Goal: Information Seeking & Learning: Learn about a topic

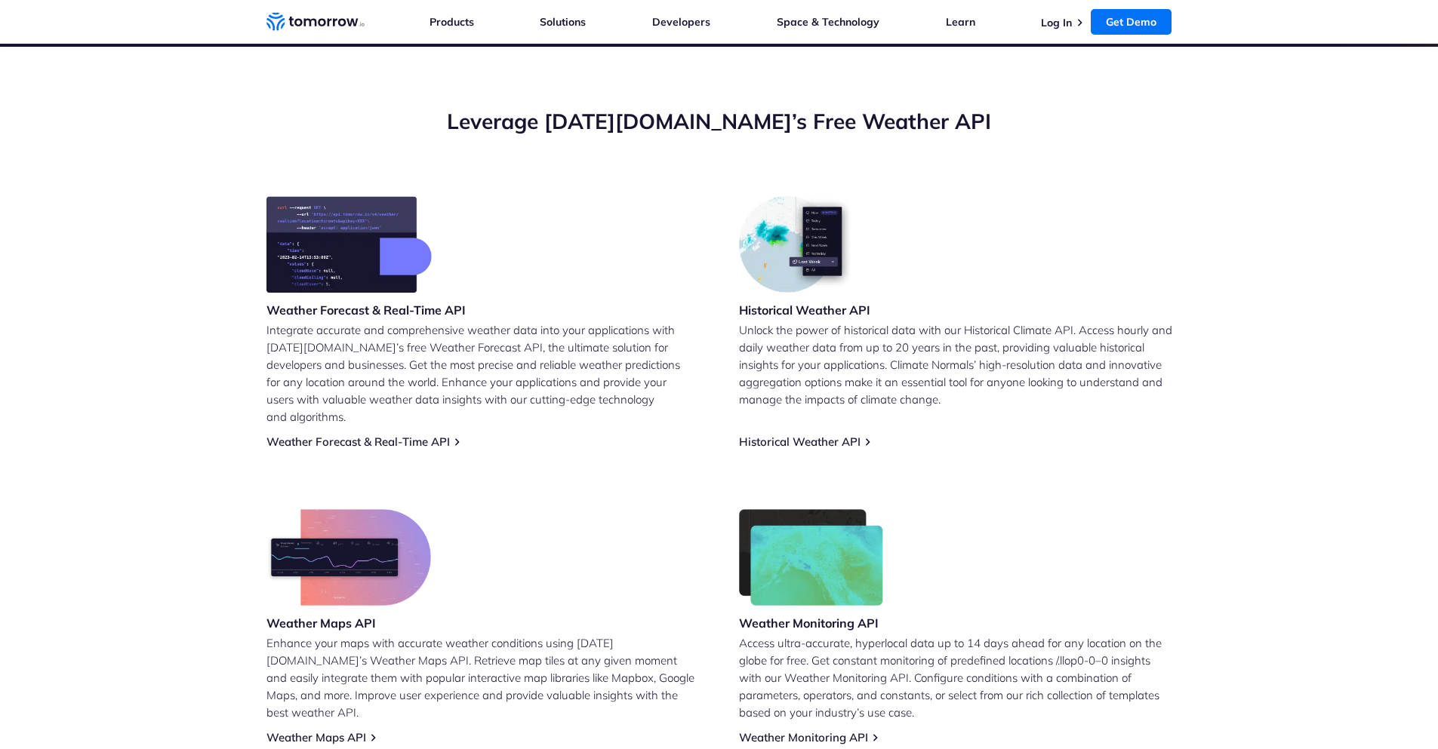
scroll to position [267, 0]
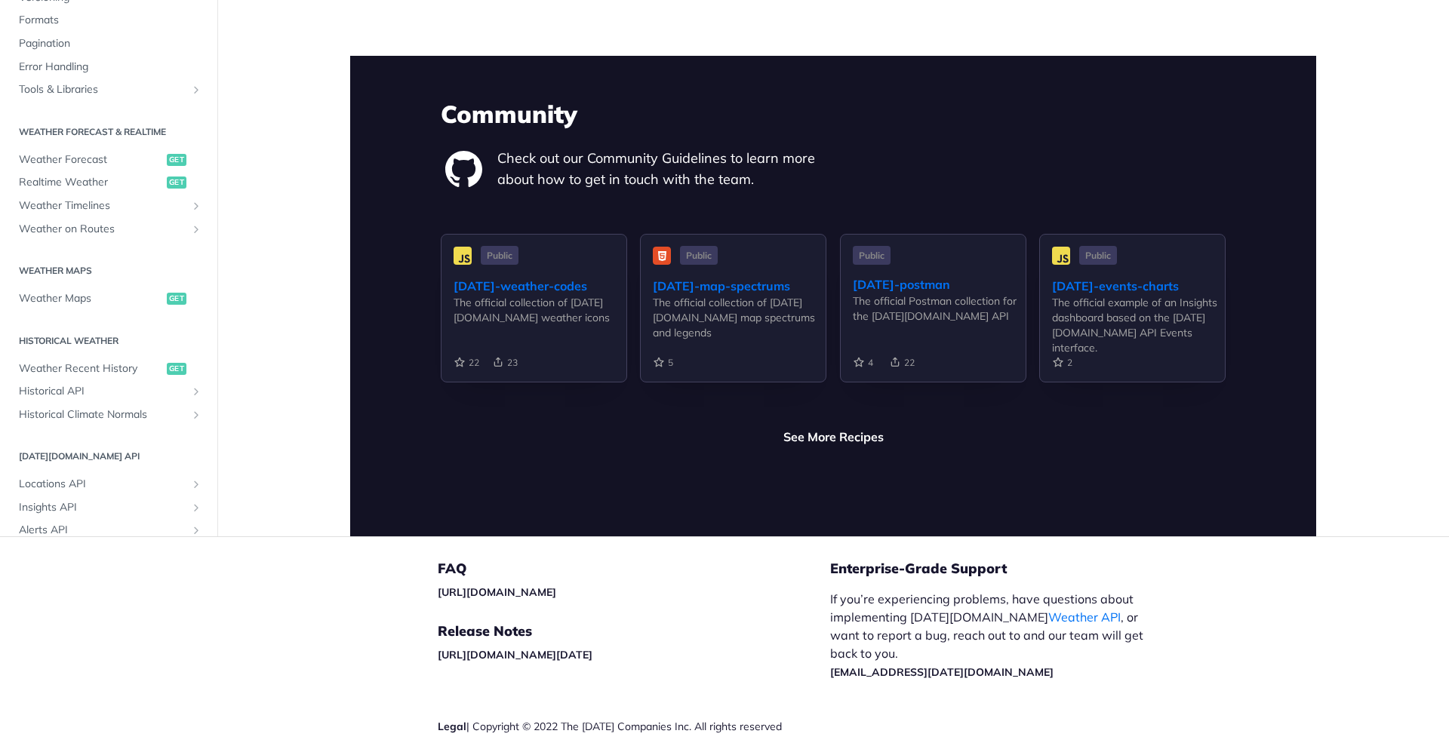
scroll to position [3517, 0]
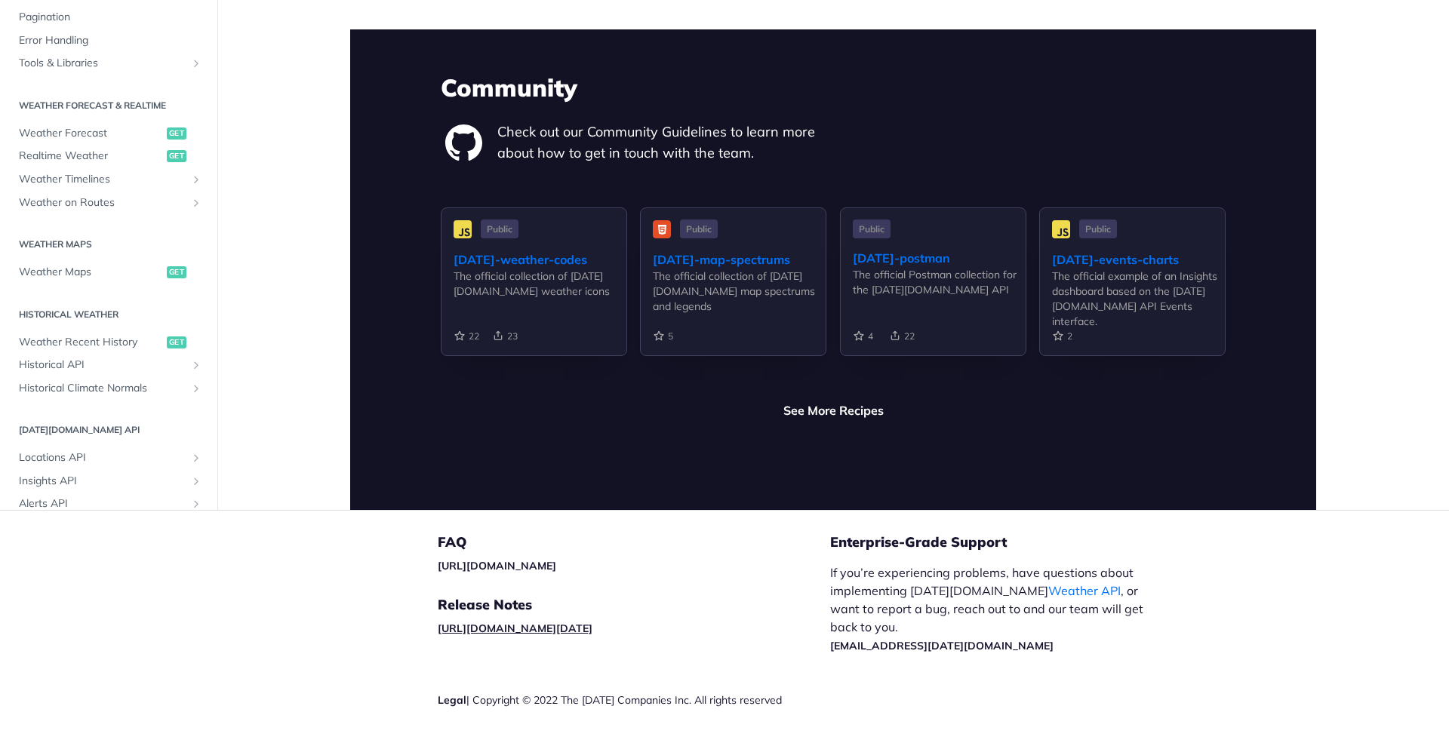
click at [592, 622] on link "[URL][DOMAIN_NAME][DATE]" at bounding box center [515, 629] width 155 height 14
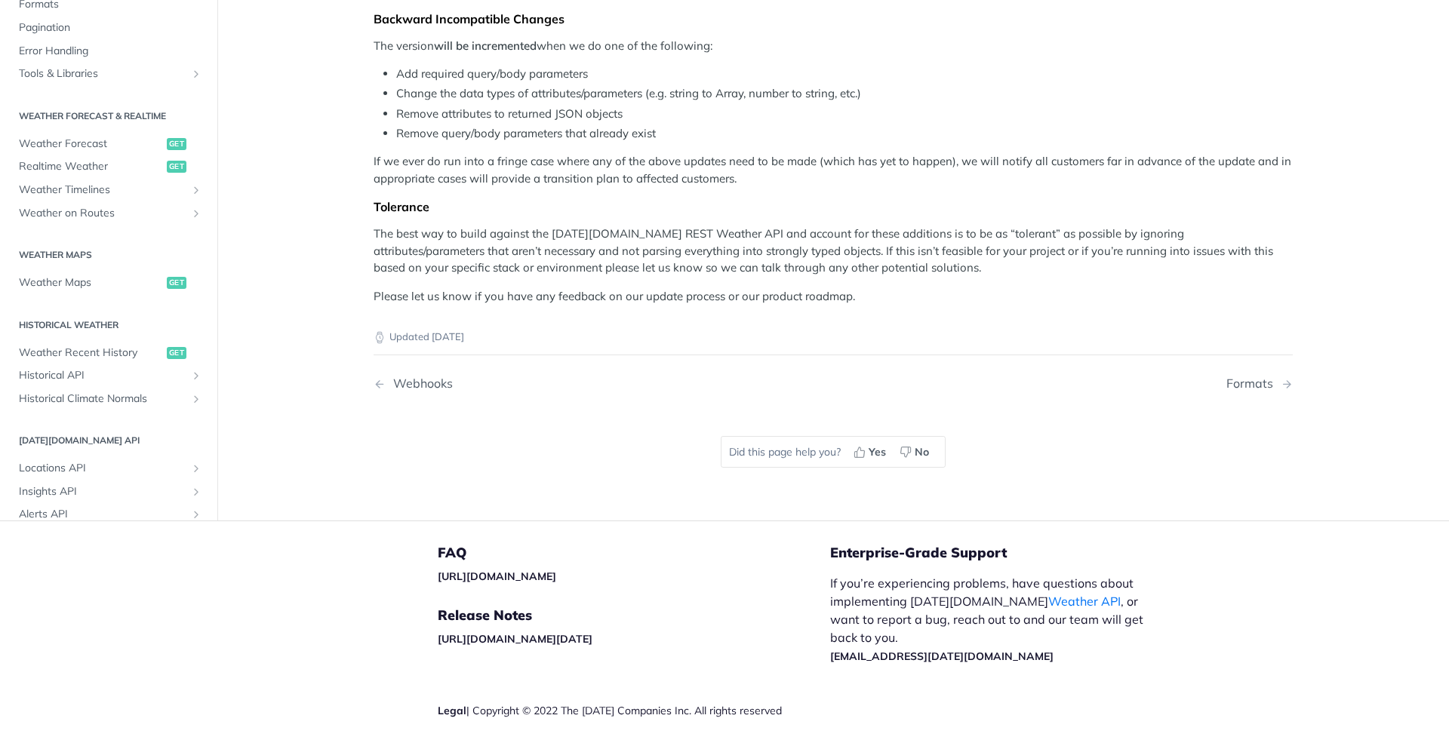
scroll to position [384, 0]
click at [61, 462] on span "Locations API" at bounding box center [103, 467] width 168 height 15
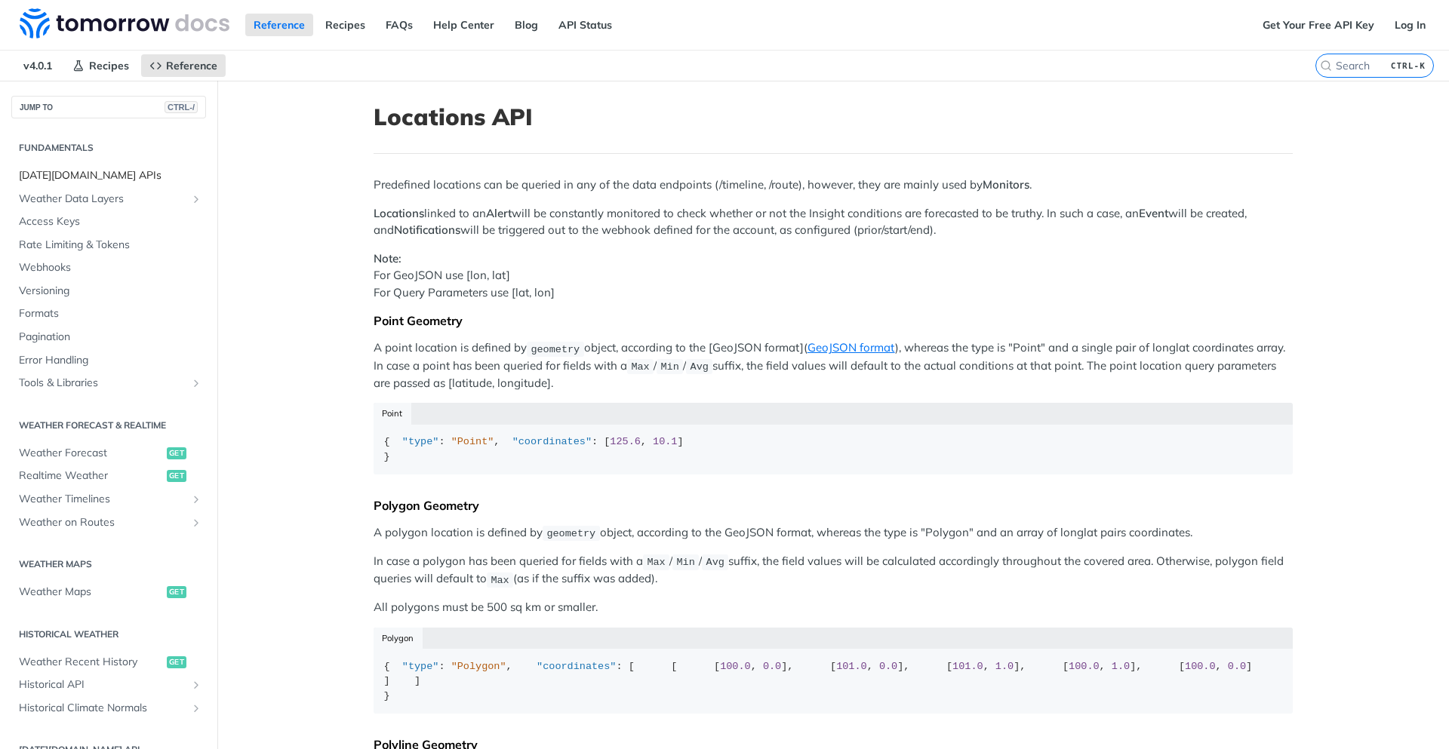
click at [54, 165] on link "[DATE][DOMAIN_NAME] APIs" at bounding box center [108, 176] width 195 height 23
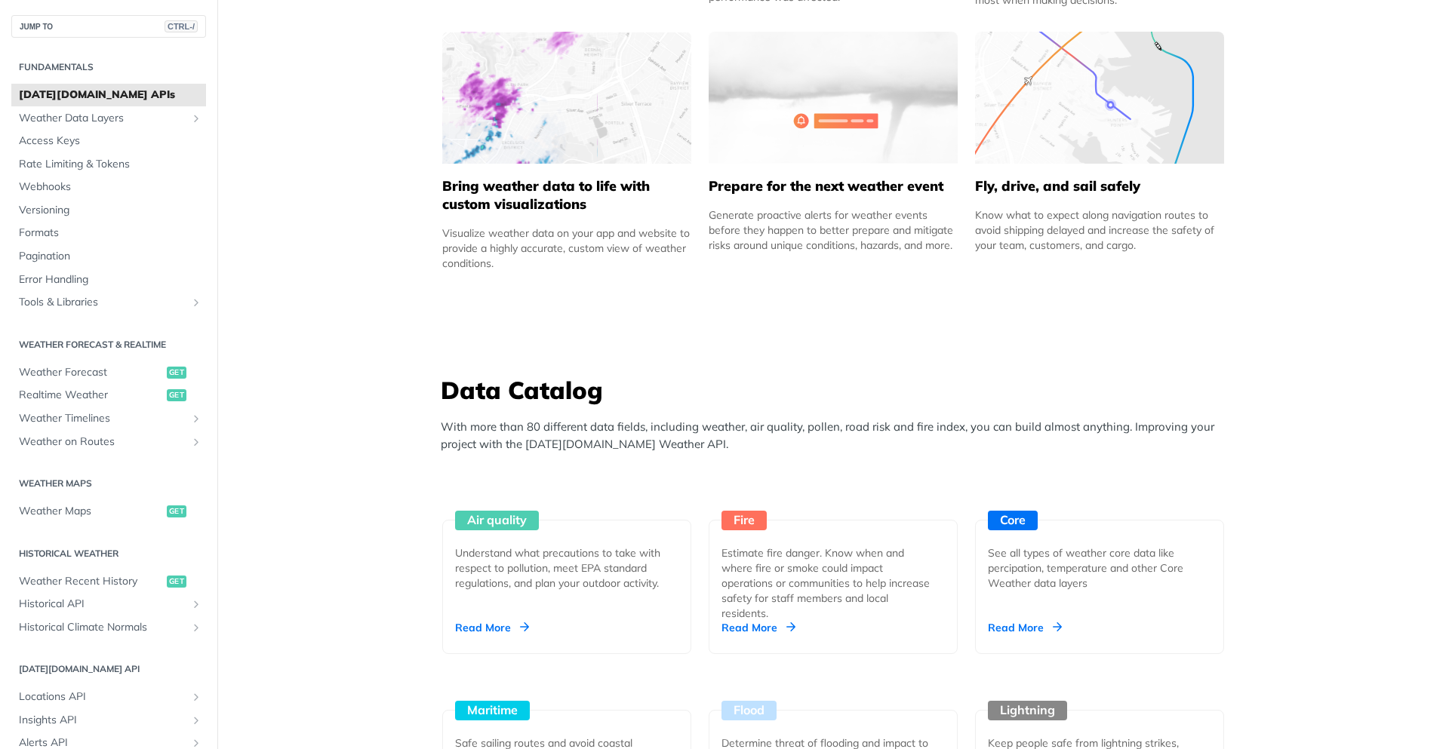
scroll to position [1563, 0]
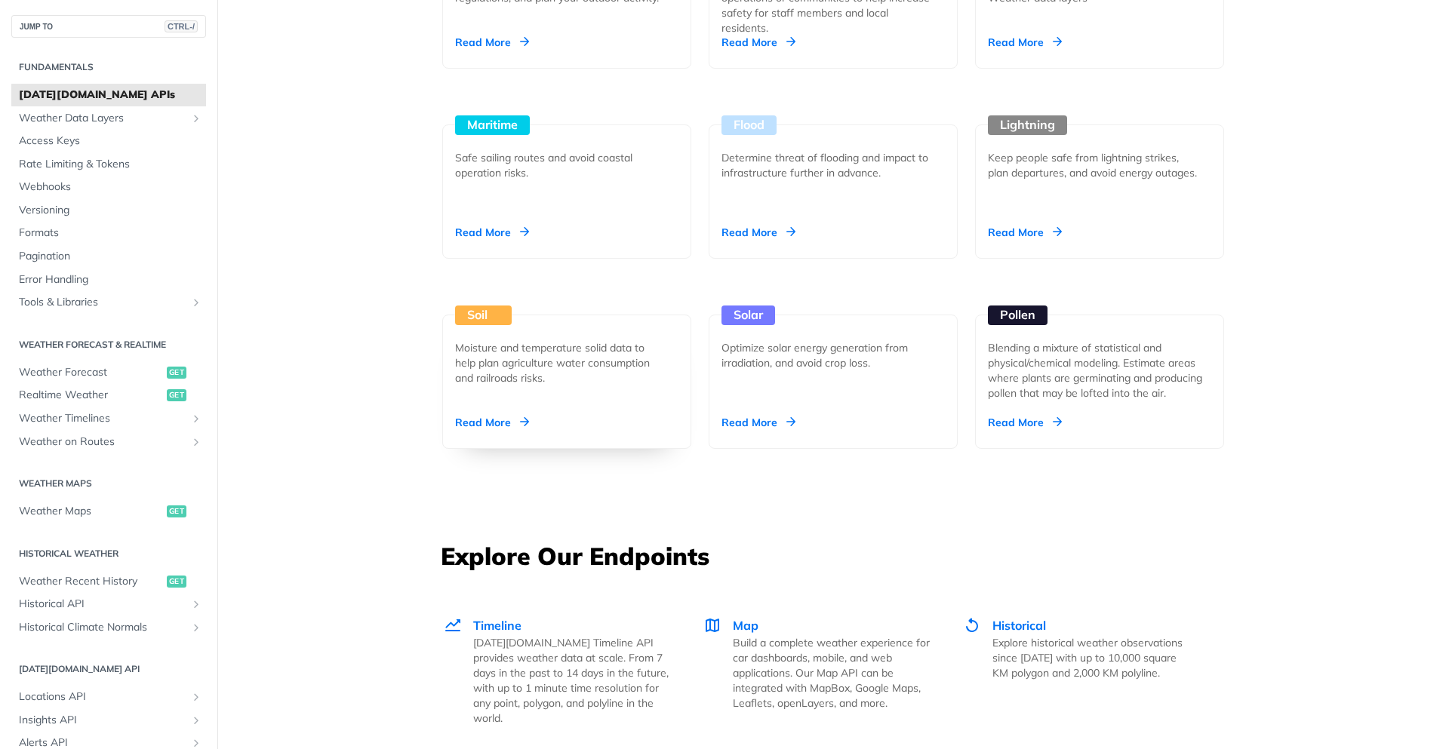
click at [498, 389] on div "Soil Moisture and temperature solid data to help plan agriculture water consump…" at bounding box center [566, 382] width 249 height 134
